Goal: Task Accomplishment & Management: Use online tool/utility

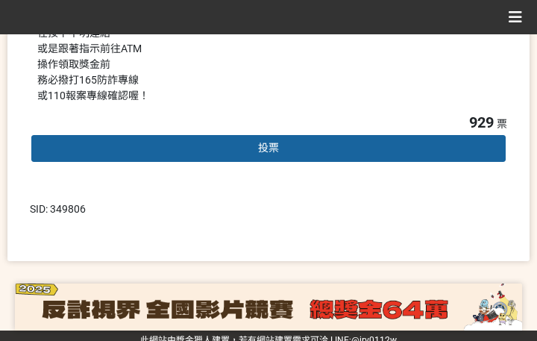
scroll to position [490, 0]
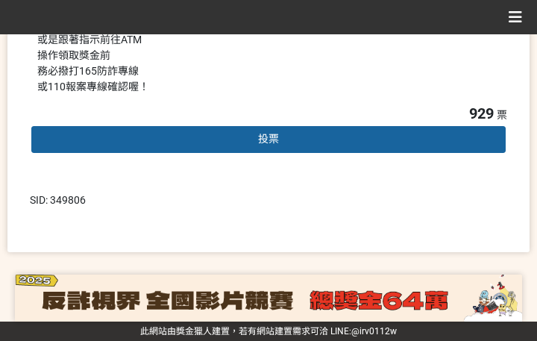
click at [234, 143] on div "投票" at bounding box center [268, 139] width 477 height 30
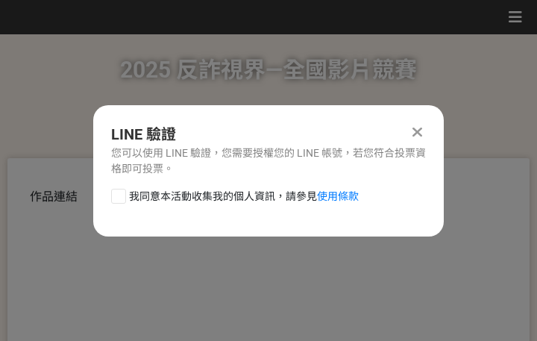
scroll to position [0, 0]
click at [186, 198] on span "我同意本活動收集我的個人資訊，請參見 使用條款" at bounding box center [244, 197] width 230 height 16
click at [122, 198] on input "我同意本活動收集我的個人資訊，請參見 使用條款" at bounding box center [117, 196] width 10 height 10
checkbox input "false"
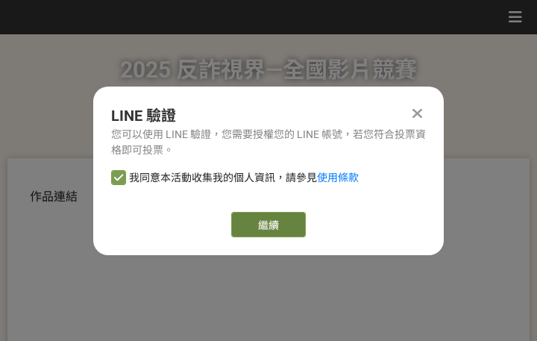
click at [276, 223] on button "繼續" at bounding box center [268, 224] width 75 height 25
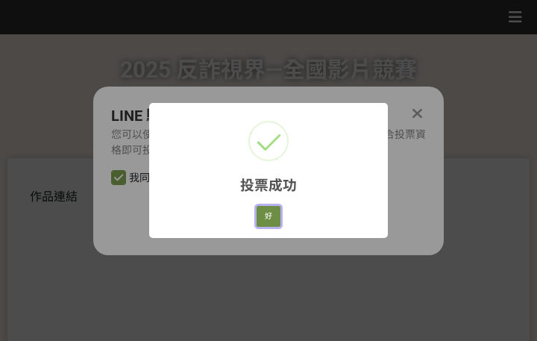
click at [267, 215] on button "好" at bounding box center [268, 216] width 24 height 21
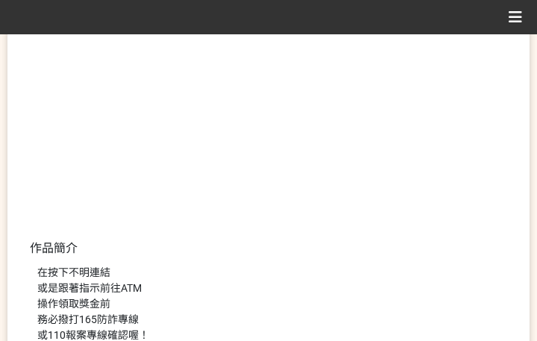
scroll to position [366, 0]
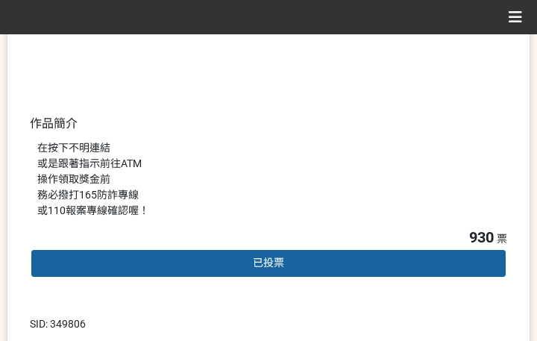
click at [366, 158] on div "在按下不明連結 或是跟著指示前往ATM 操作領取獎金前 務必撥打165防詐專線 或110報案專線確認喔！" at bounding box center [268, 179] width 462 height 78
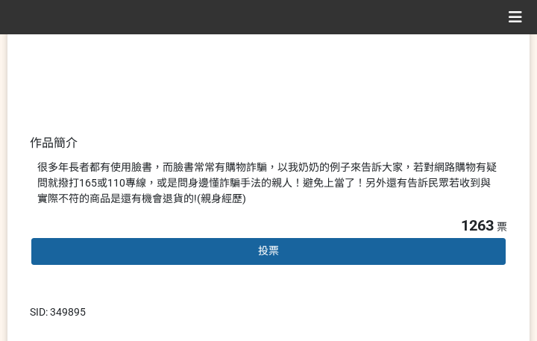
scroll to position [373, 0]
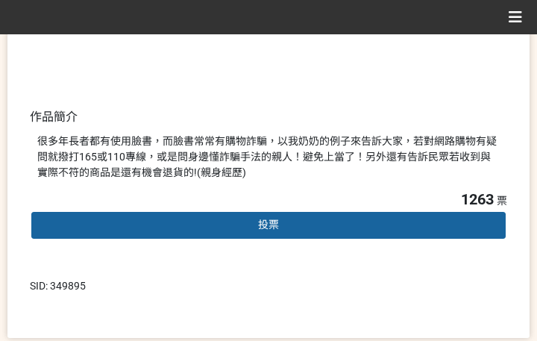
click at [267, 230] on span "投票" at bounding box center [268, 224] width 21 height 12
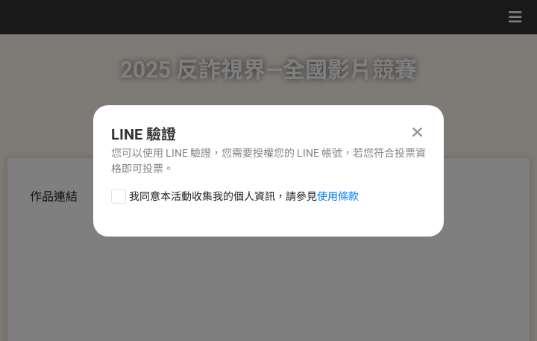
scroll to position [0, 0]
click at [189, 191] on span "我同意本活動收集我的個人資訊，請參見 使用條款" at bounding box center [244, 197] width 230 height 16
click at [122, 191] on input "我同意本活動收集我的個人資訊，請參見 使用條款" at bounding box center [117, 196] width 10 height 10
checkbox input "false"
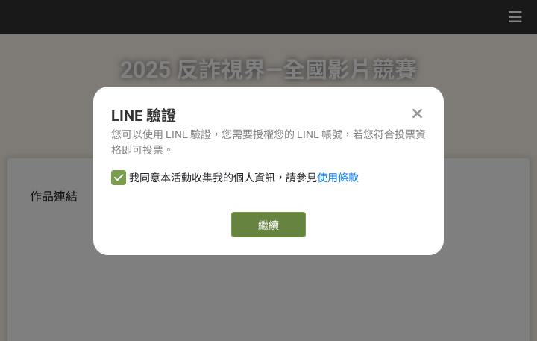
click at [265, 222] on link "繼續" at bounding box center [268, 224] width 75 height 25
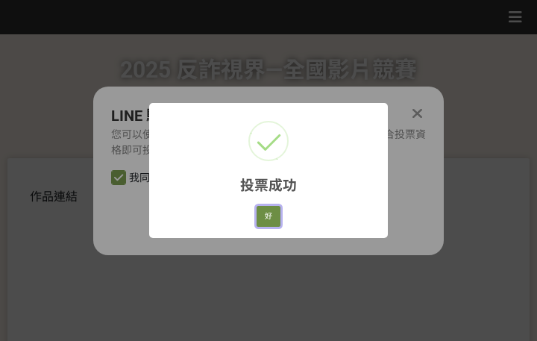
click at [268, 218] on button "好" at bounding box center [268, 216] width 24 height 21
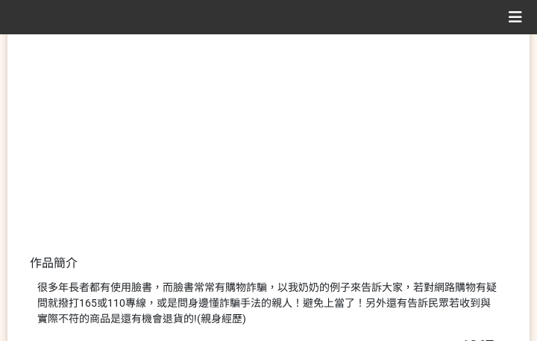
scroll to position [285, 0]
